Goal: Information Seeking & Learning: Check status

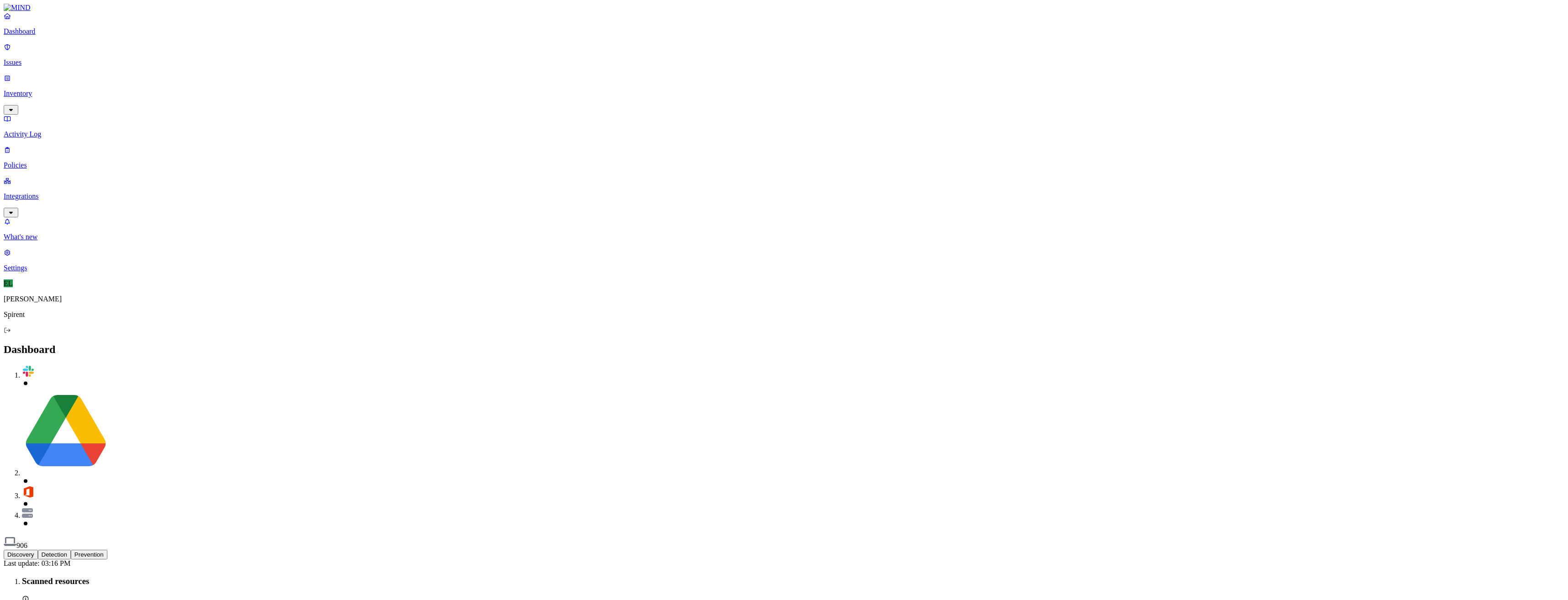
click at [51, 192] on p "Integrations" at bounding box center [784, 196] width 1561 height 8
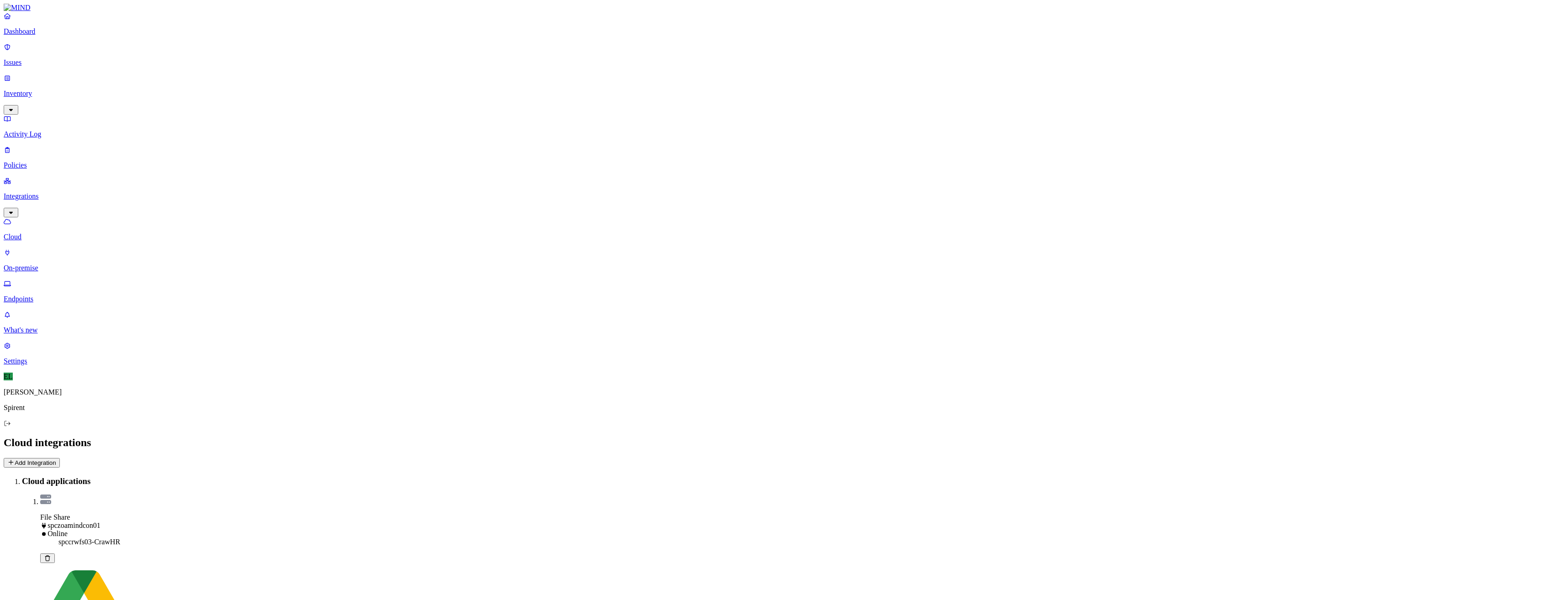
click at [46, 295] on p "Endpoints" at bounding box center [784, 299] width 1561 height 8
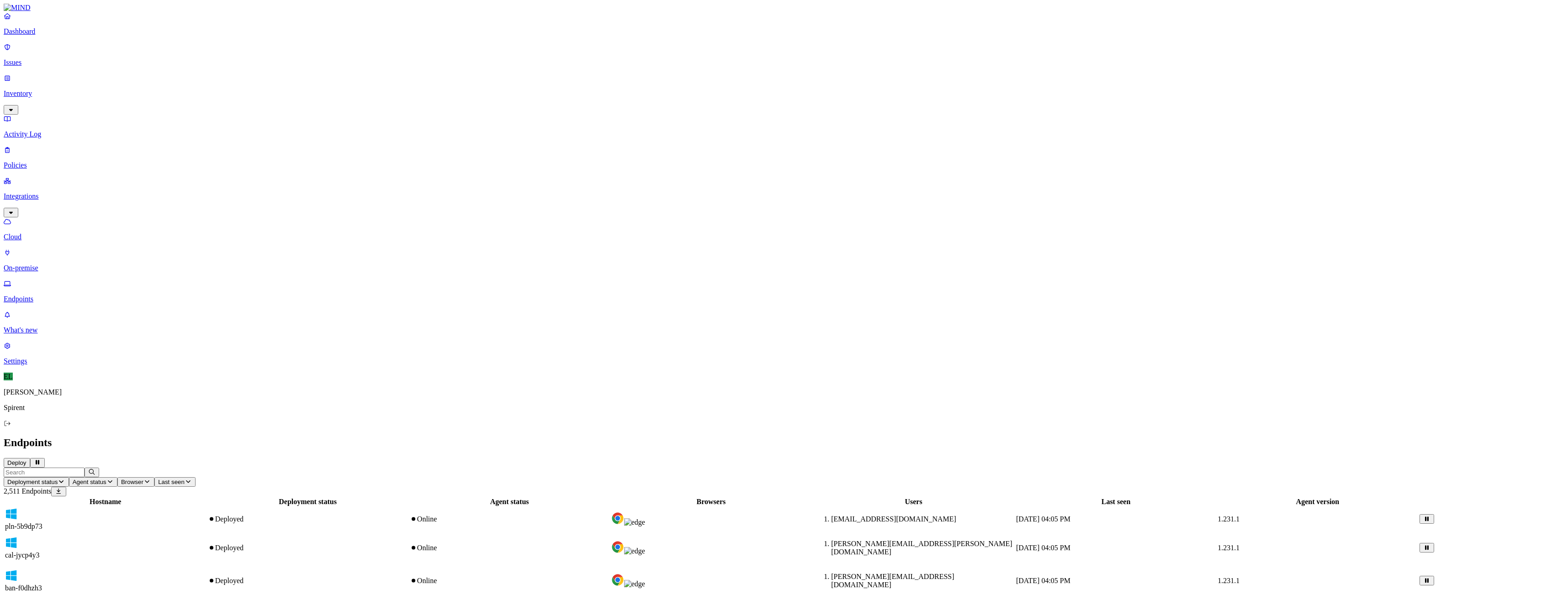
click at [65, 478] on icon "button" at bounding box center [61, 481] width 7 height 6
click at [203, 70] on div "Deployed" at bounding box center [203, 82] width 0 height 24
click at [221, 478] on icon "button" at bounding box center [217, 481] width 7 height 6
click at [384, 83] on div "Last 7 days" at bounding box center [384, 82] width 0 height 24
click at [142, 481] on icon "button" at bounding box center [139, 482] width 4 height 3
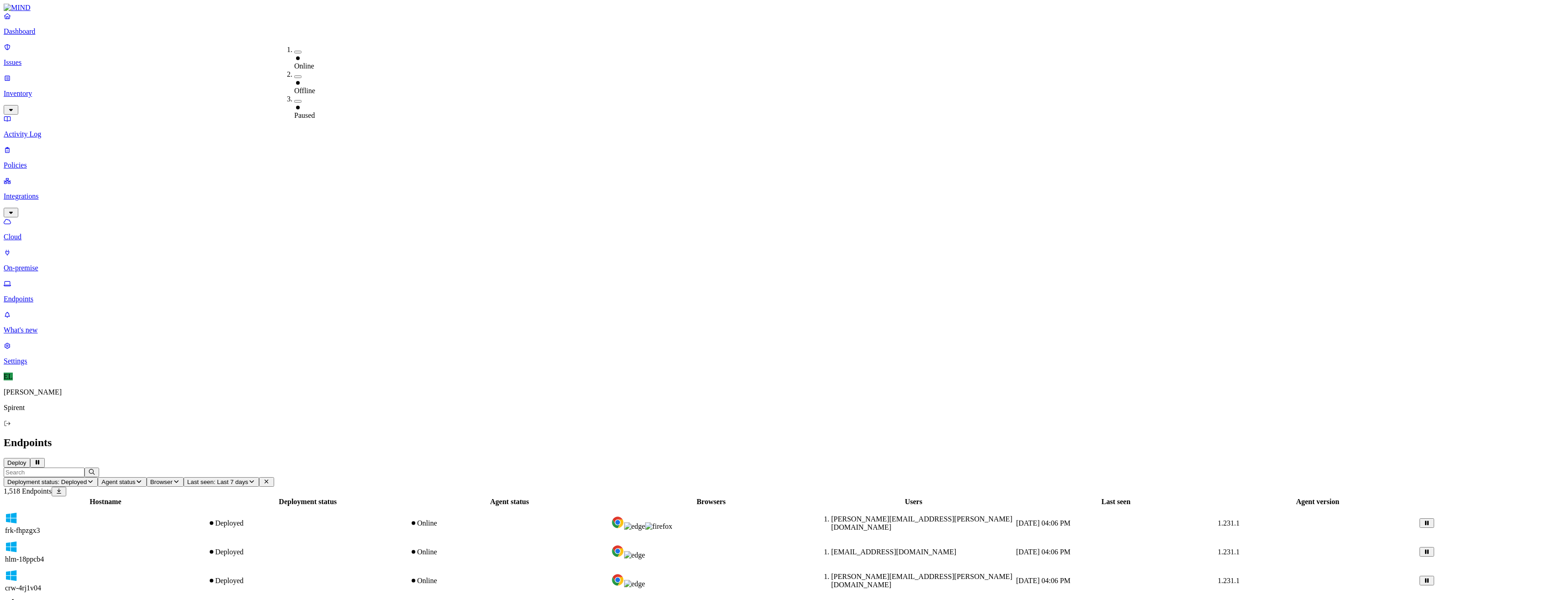
click at [294, 55] on icon at bounding box center [298, 58] width 7 height 6
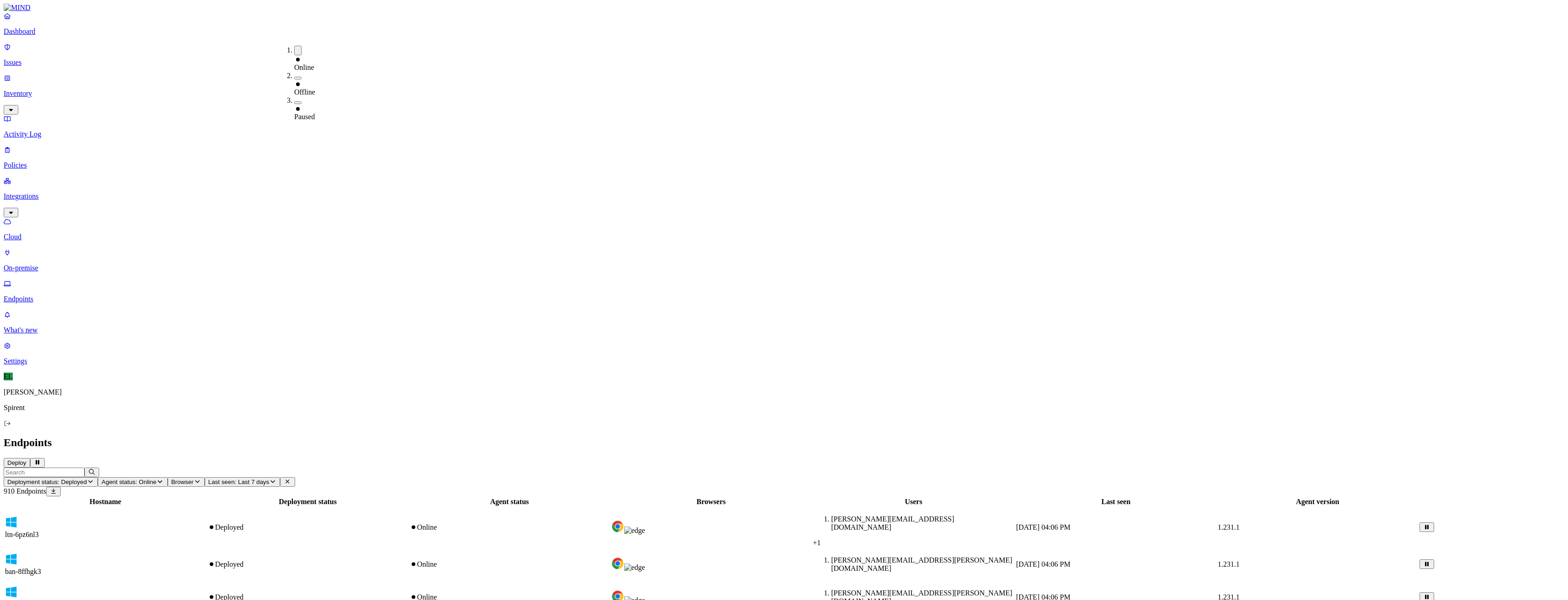
click at [276, 478] on icon "button" at bounding box center [273, 481] width 7 height 6
click at [403, 46] on div "All" at bounding box center [403, 49] width 0 height 8
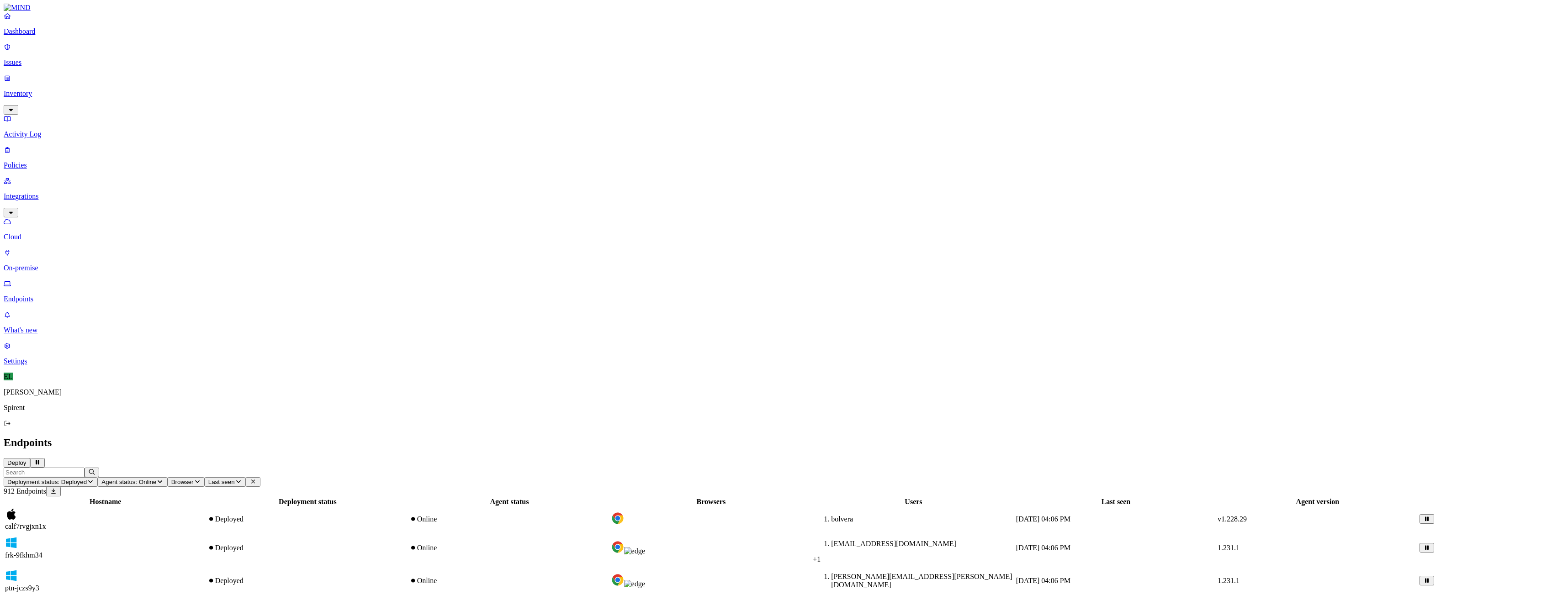
click at [94, 478] on icon "button" at bounding box center [90, 481] width 7 height 6
click at [203, 51] on button "button" at bounding box center [207, 52] width 7 height 3
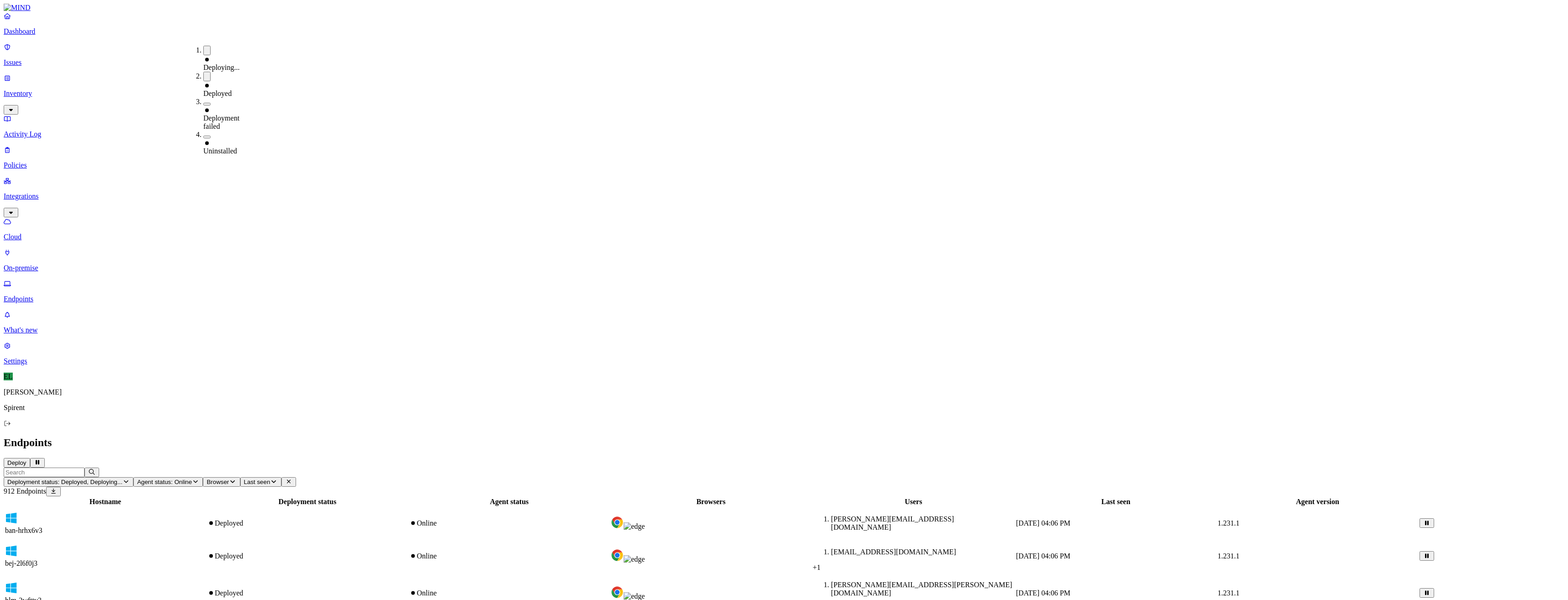
click at [203, 103] on button "button" at bounding box center [207, 104] width 7 height 3
click at [203, 137] on button "button" at bounding box center [207, 139] width 7 height 3
click at [521, 437] on h2 "Endpoints" at bounding box center [784, 443] width 1561 height 12
click at [84, 468] on input "text" at bounding box center [44, 472] width 81 height 9
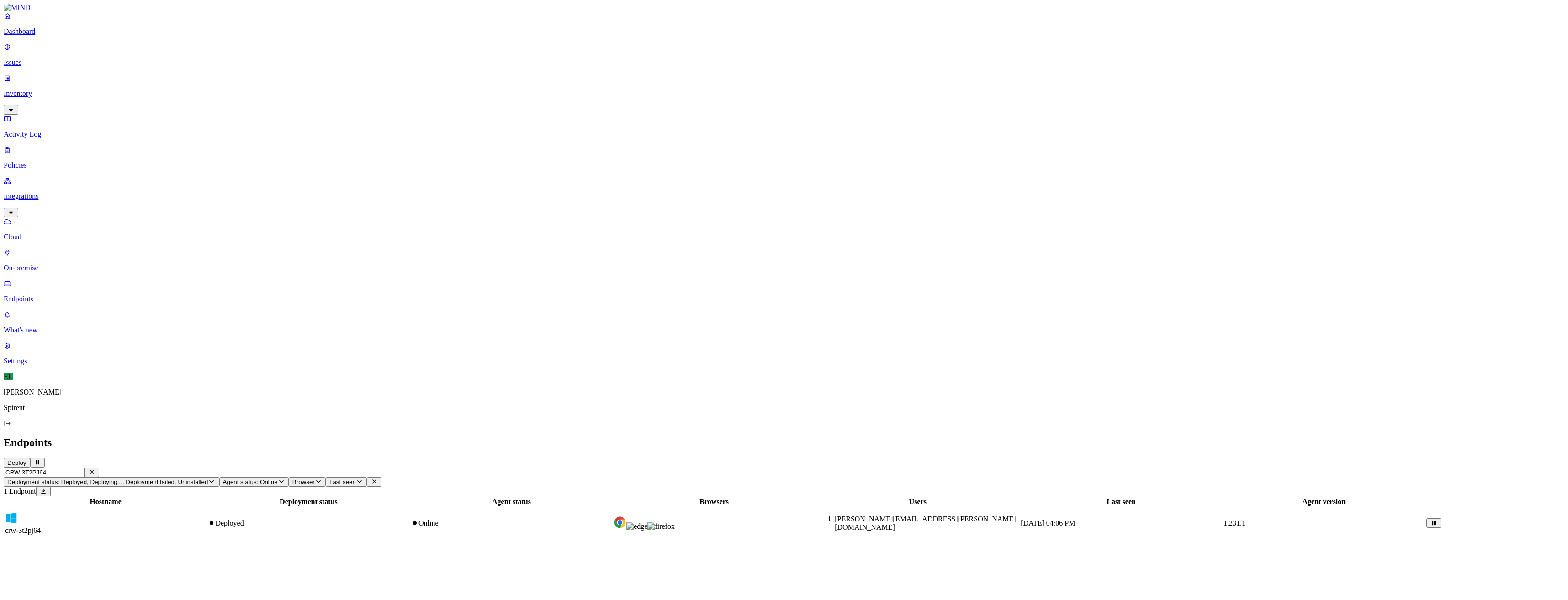
type input "CRW-3T2PJ64"
